Goal: Check status: Check status

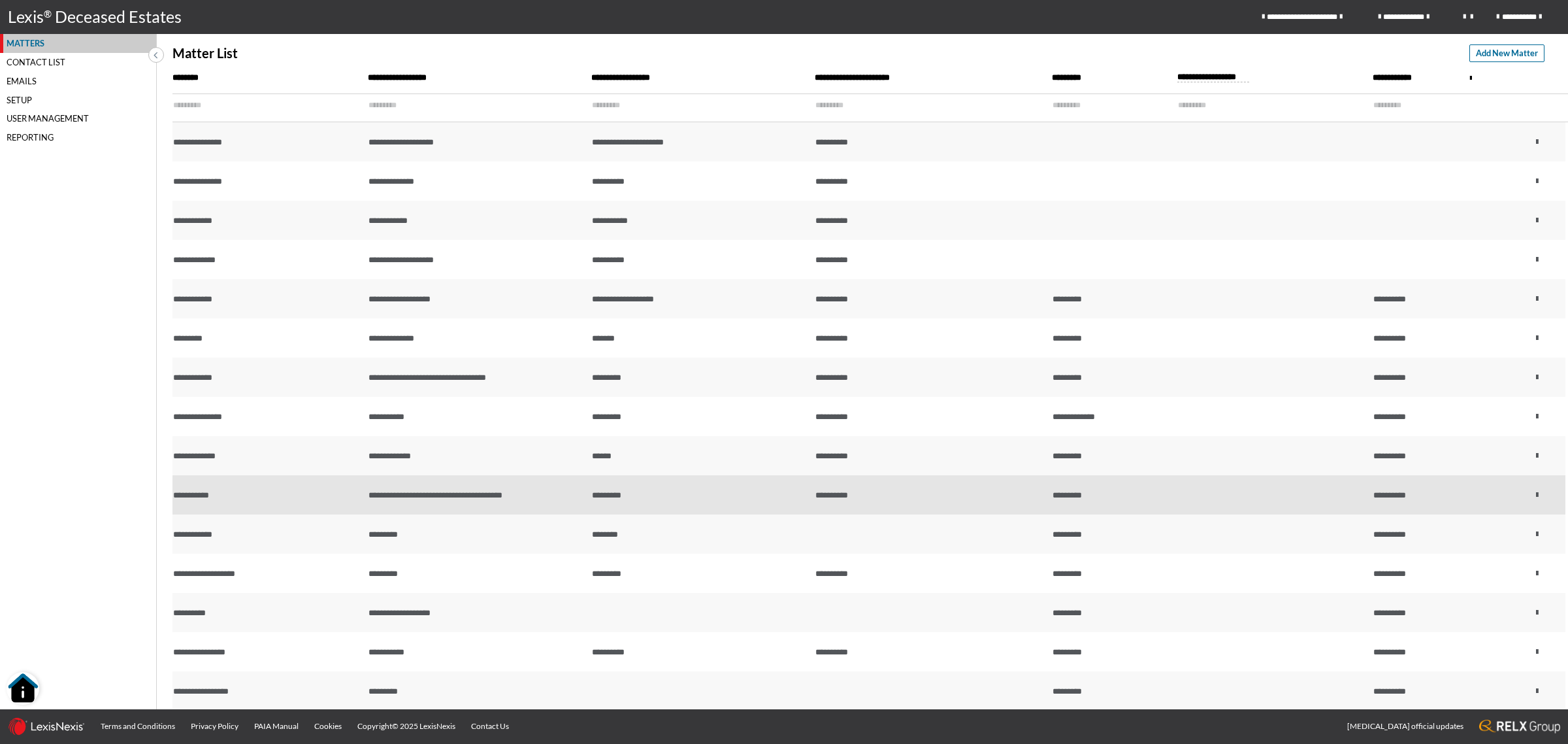
click at [399, 488] on td "**********" at bounding box center [476, 495] width 223 height 39
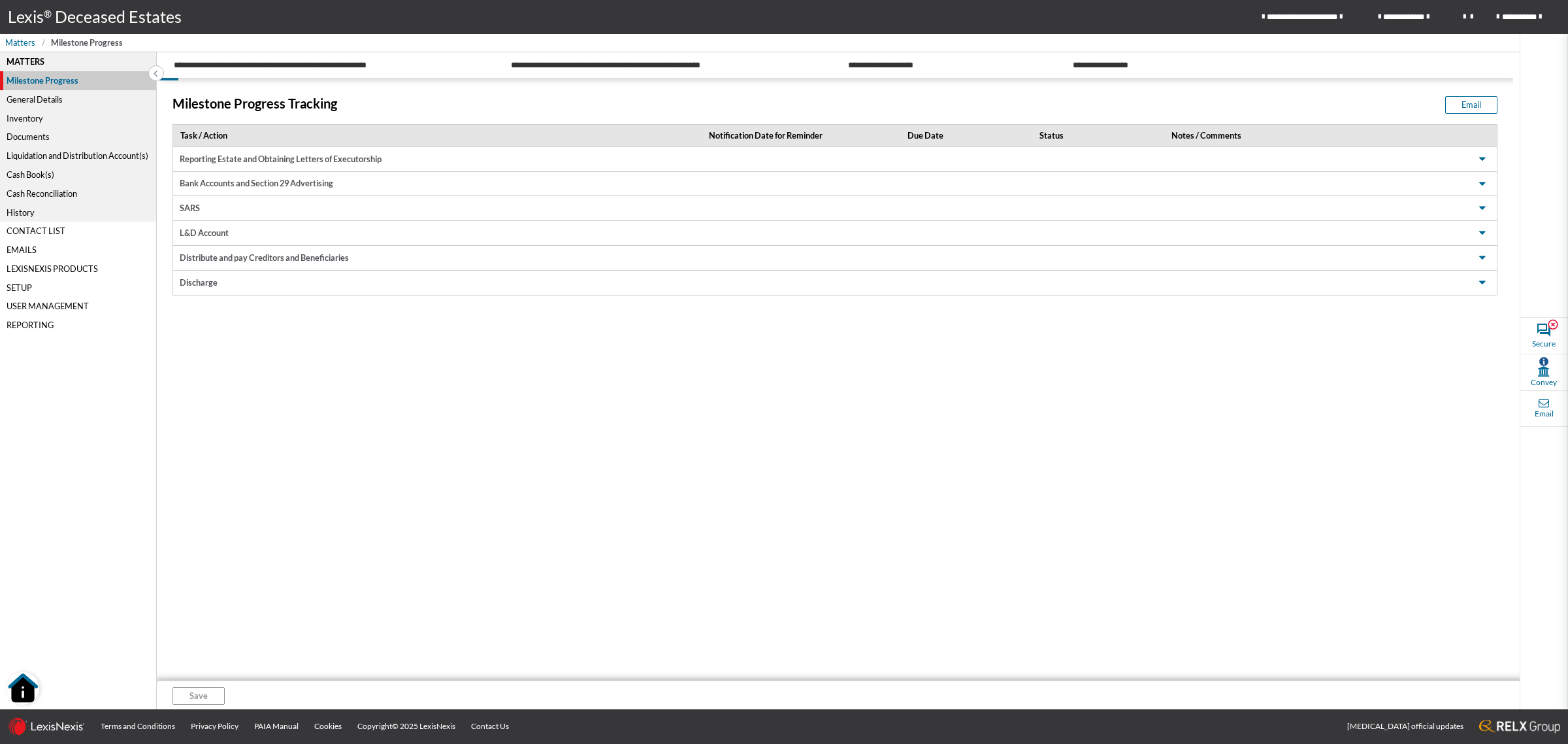
click at [38, 97] on div "General Details" at bounding box center [78, 100] width 156 height 19
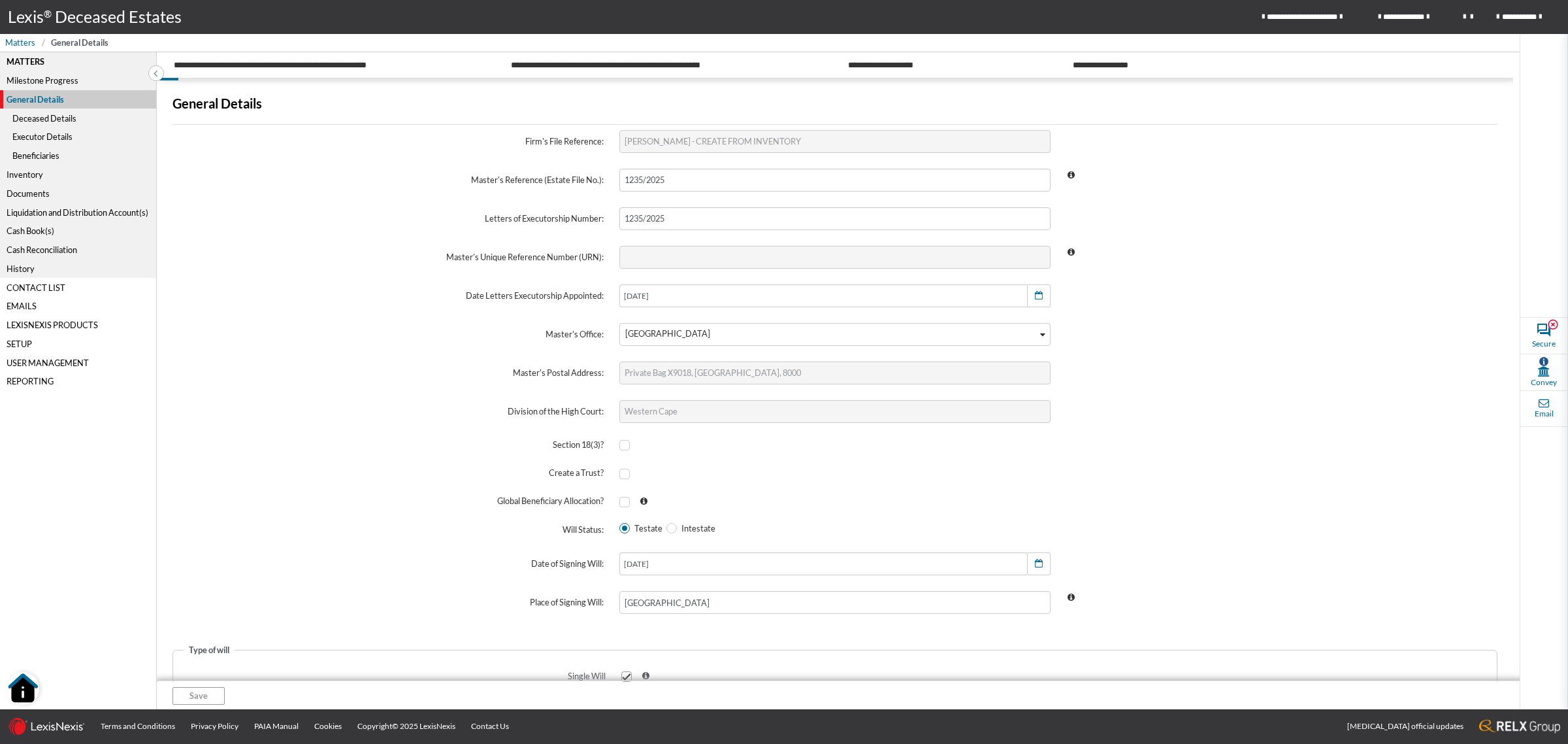
click at [45, 115] on div "Deceased Details" at bounding box center [78, 118] width 156 height 19
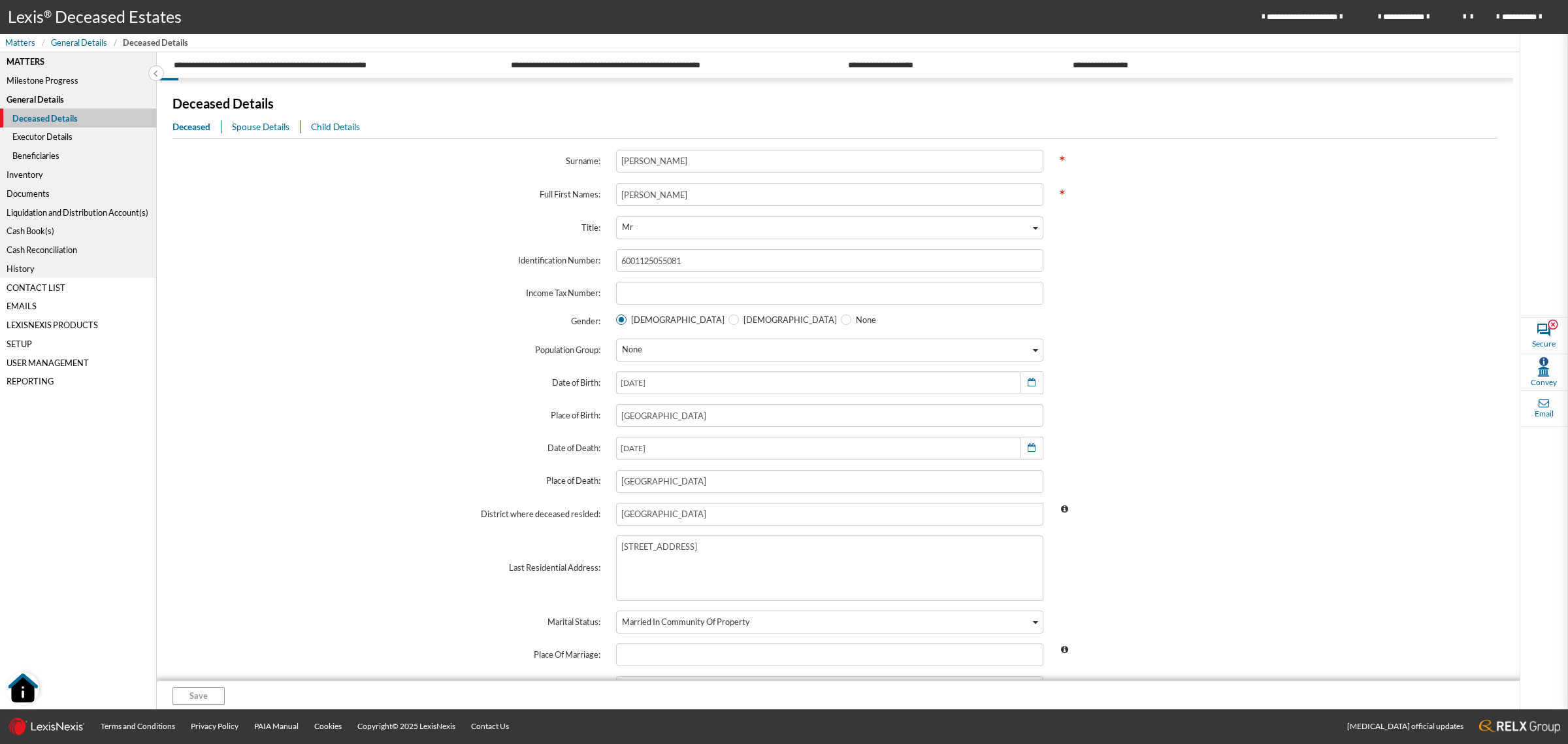
click at [15, 170] on div "Inventory" at bounding box center [78, 175] width 156 height 19
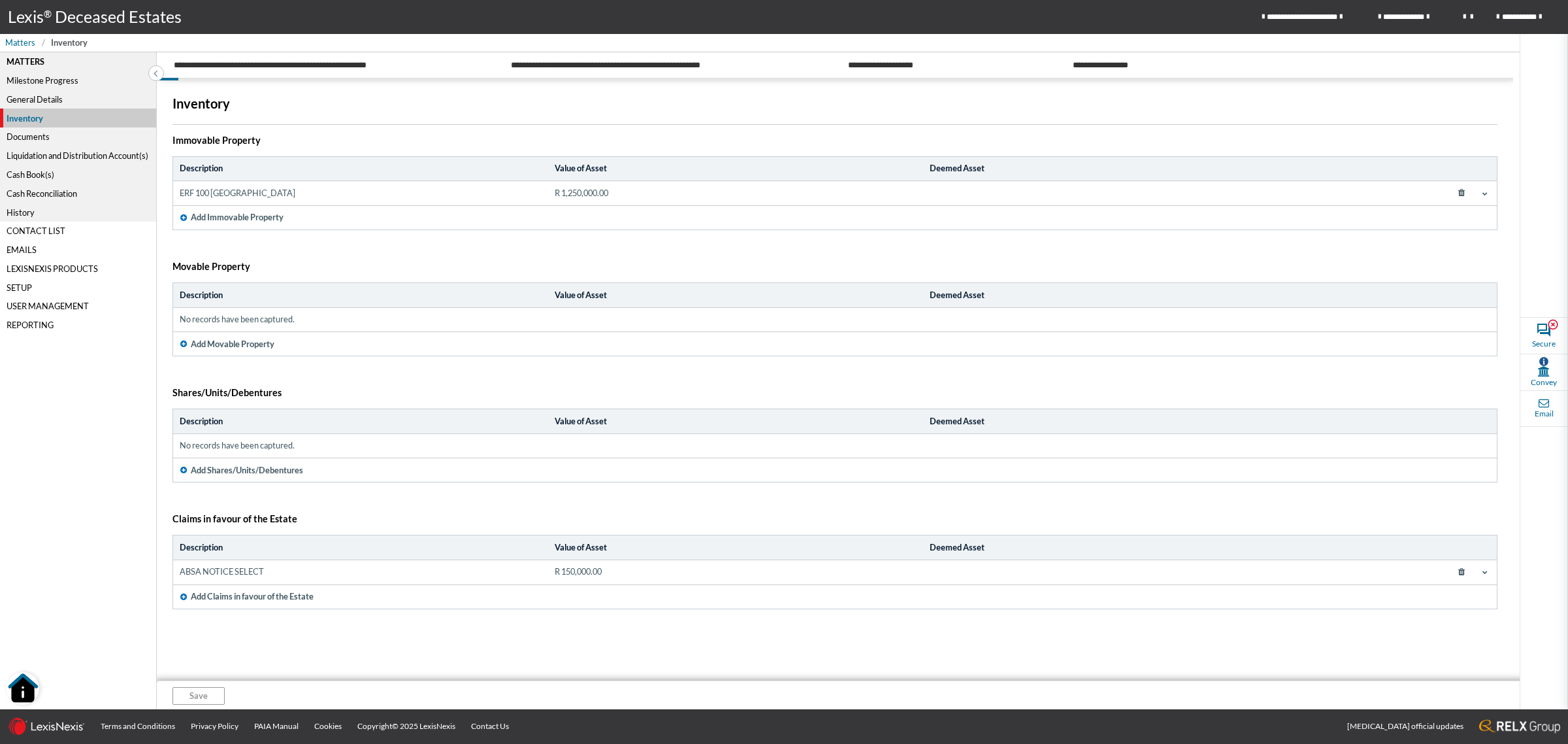
click at [1488, 198] on span at bounding box center [1485, 193] width 10 height 11
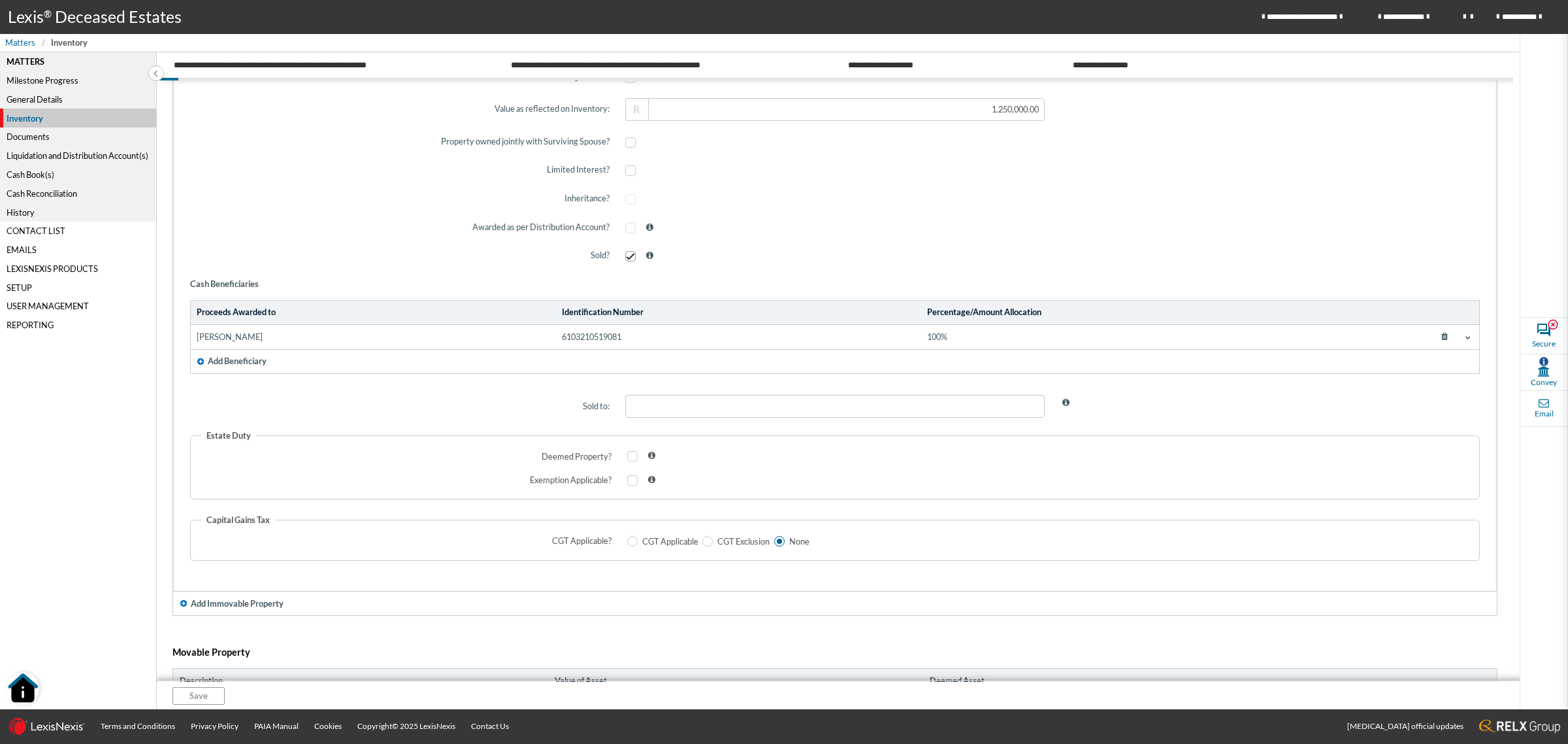
scroll to position [572, 0]
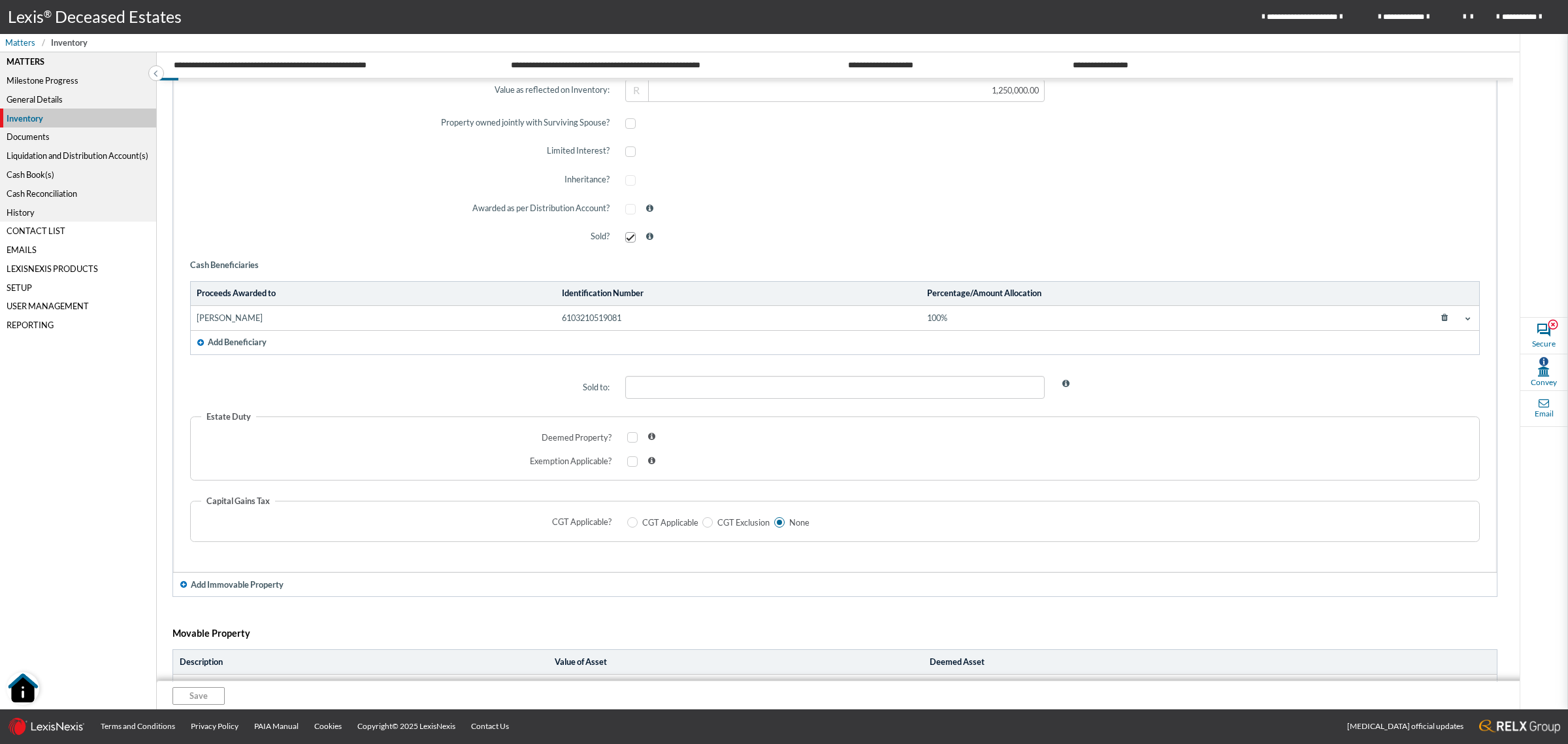
click at [112, 148] on div "Liquidation and Distribution Account(s)" at bounding box center [78, 156] width 156 height 19
